Goal: Task Accomplishment & Management: Manage account settings

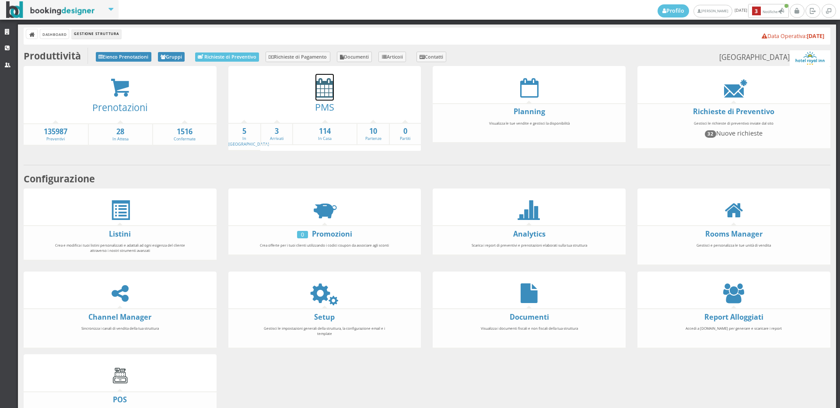
click at [324, 84] on icon at bounding box center [324, 88] width 18 height 20
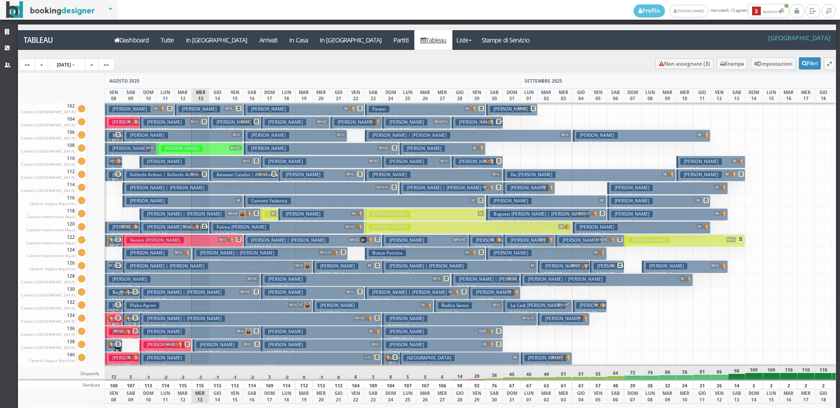
drag, startPoint x: 63, startPoint y: 203, endPoint x: 46, endPoint y: 244, distance: 44.5
drag, startPoint x: 46, startPoint y: 244, endPoint x: 88, endPoint y: 91, distance: 158.4
click at [88, 92] on div at bounding box center [61, 95] width 87 height 14
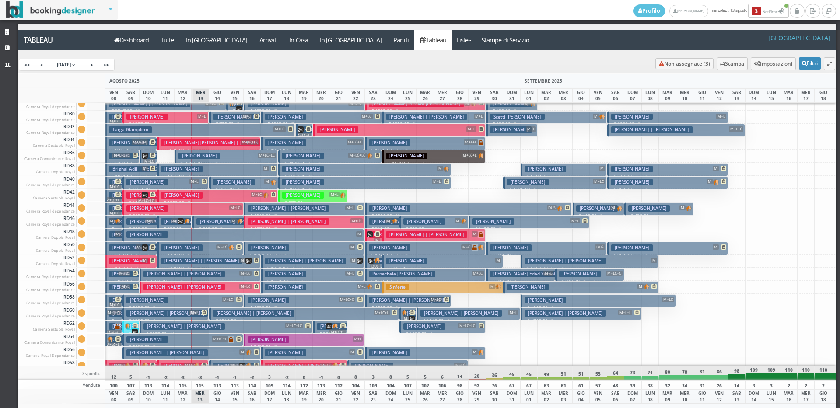
scroll to position [919, 0]
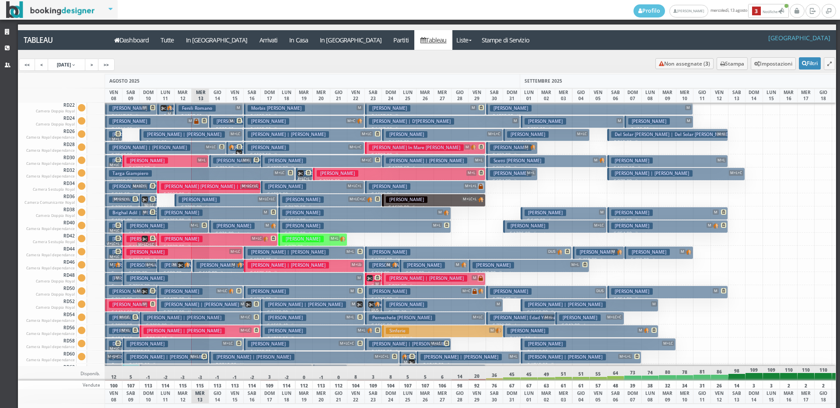
click at [184, 184] on h3 "[PERSON_NAME] [PERSON_NAME] | [PERSON_NAME]" at bounding box center [219, 186] width 117 height 7
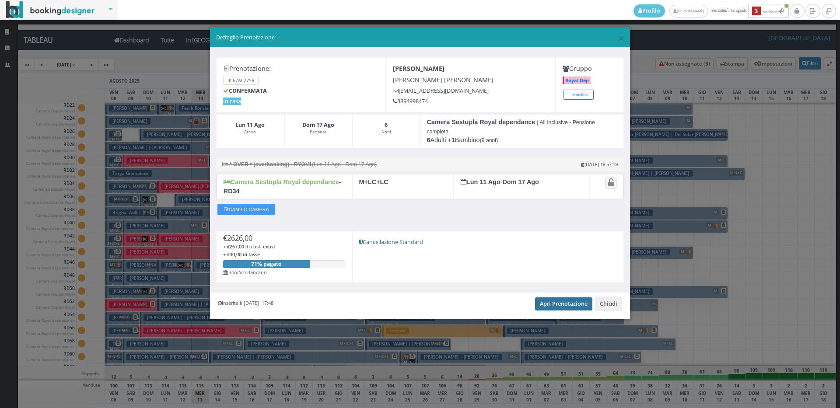
click at [575, 302] on link "Apri Prenotazione" at bounding box center [563, 303] width 57 height 13
click at [622, 38] on span "×" at bounding box center [621, 38] width 6 height 15
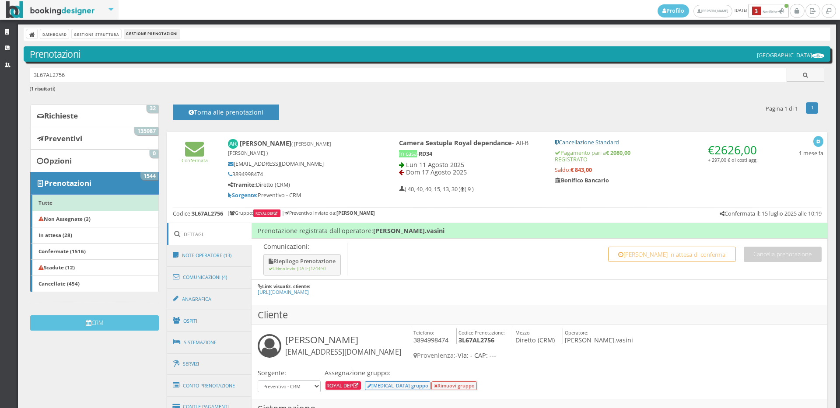
scroll to position [194, 0]
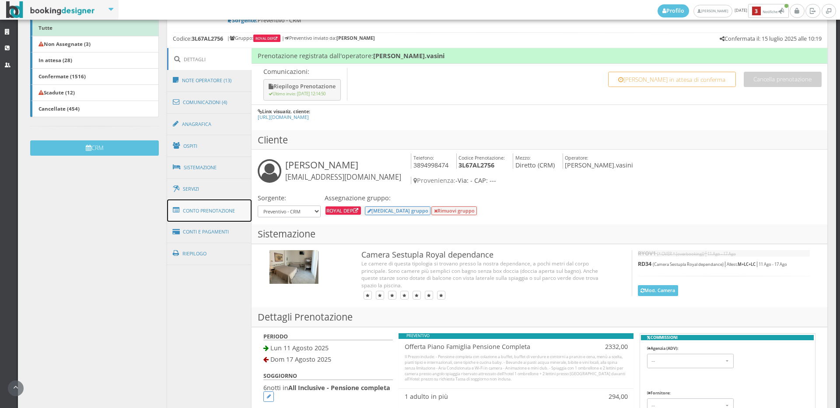
click at [199, 213] on link "Conto Prenotazione" at bounding box center [209, 210] width 85 height 23
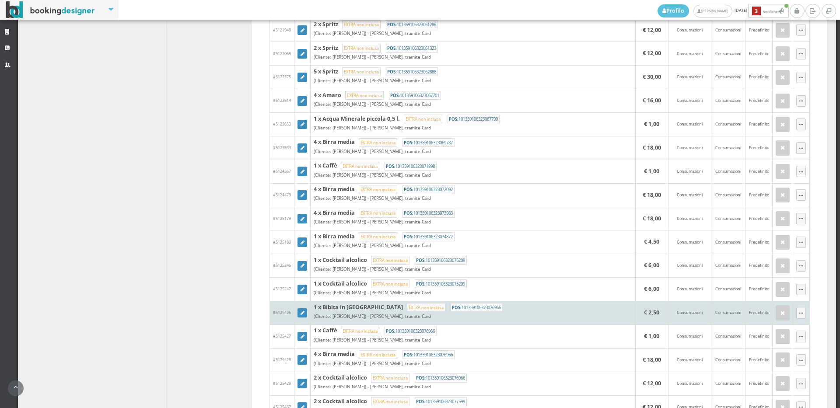
scroll to position [729, 0]
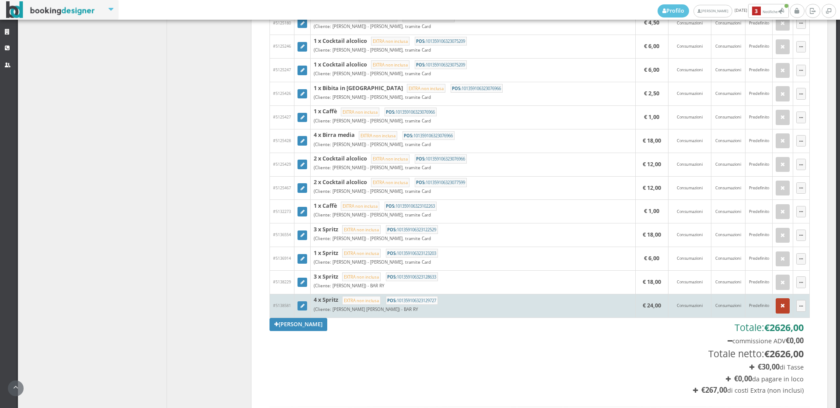
click at [775, 307] on button "button" at bounding box center [782, 305] width 14 height 15
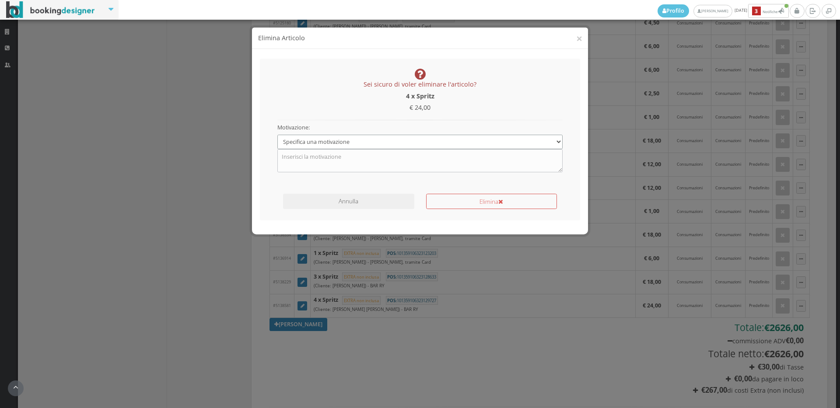
click at [433, 141] on select "Specifica una motivazione Errore di inserimento Ricalcolo del conto Il cliente …" at bounding box center [420, 142] width 286 height 14
select select "1"
click at [277, 135] on select "Specifica una motivazione Errore di inserimento Ricalcolo del conto Il cliente …" at bounding box center [420, 142] width 286 height 14
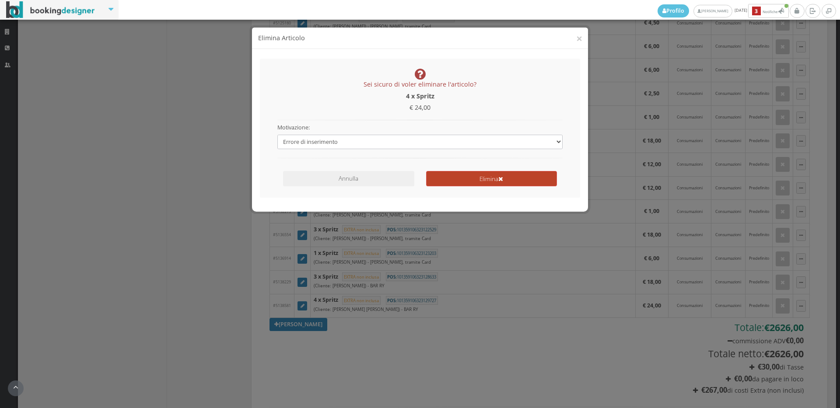
click at [443, 183] on button "Elimina" at bounding box center [491, 178] width 131 height 15
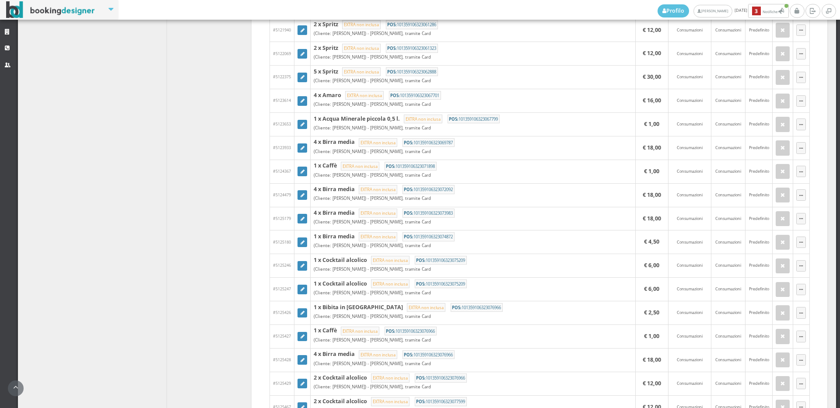
scroll to position [243, 0]
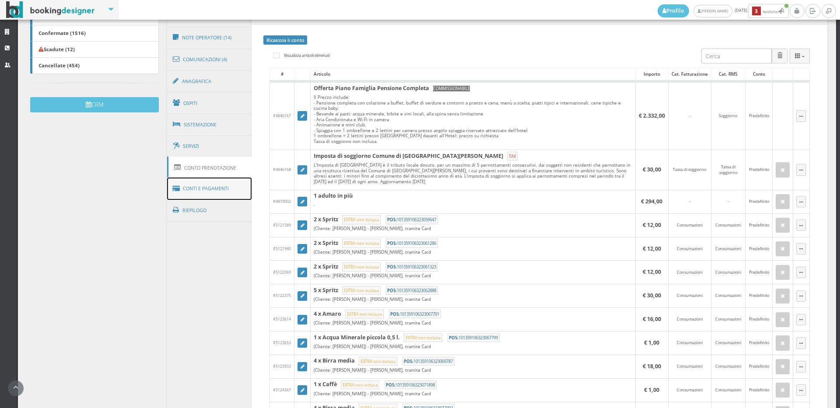
click at [213, 192] on link "Conti e Pagamenti" at bounding box center [209, 189] width 85 height 22
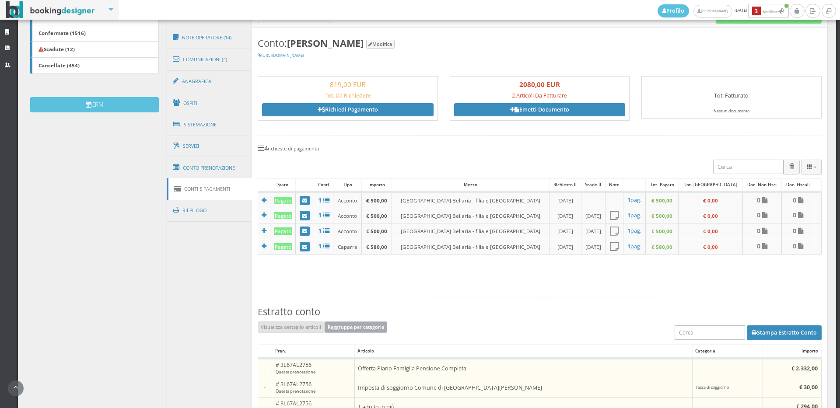
click at [356, 330] on button "Raggruppa per categoria" at bounding box center [355, 326] width 63 height 11
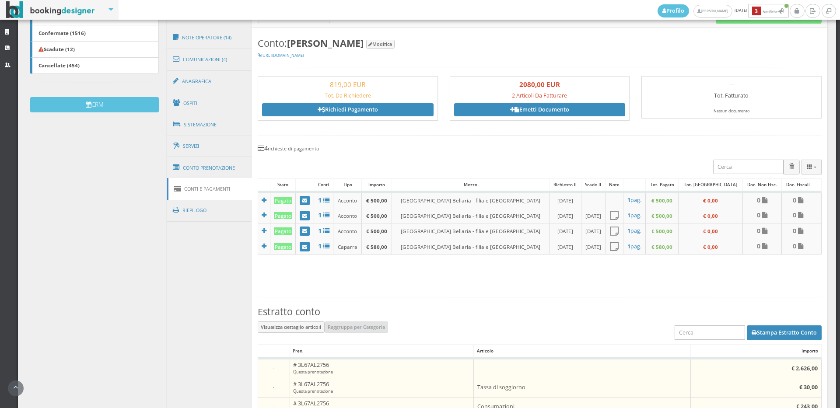
scroll to position [418, 0]
